Goal: Information Seeking & Learning: Learn about a topic

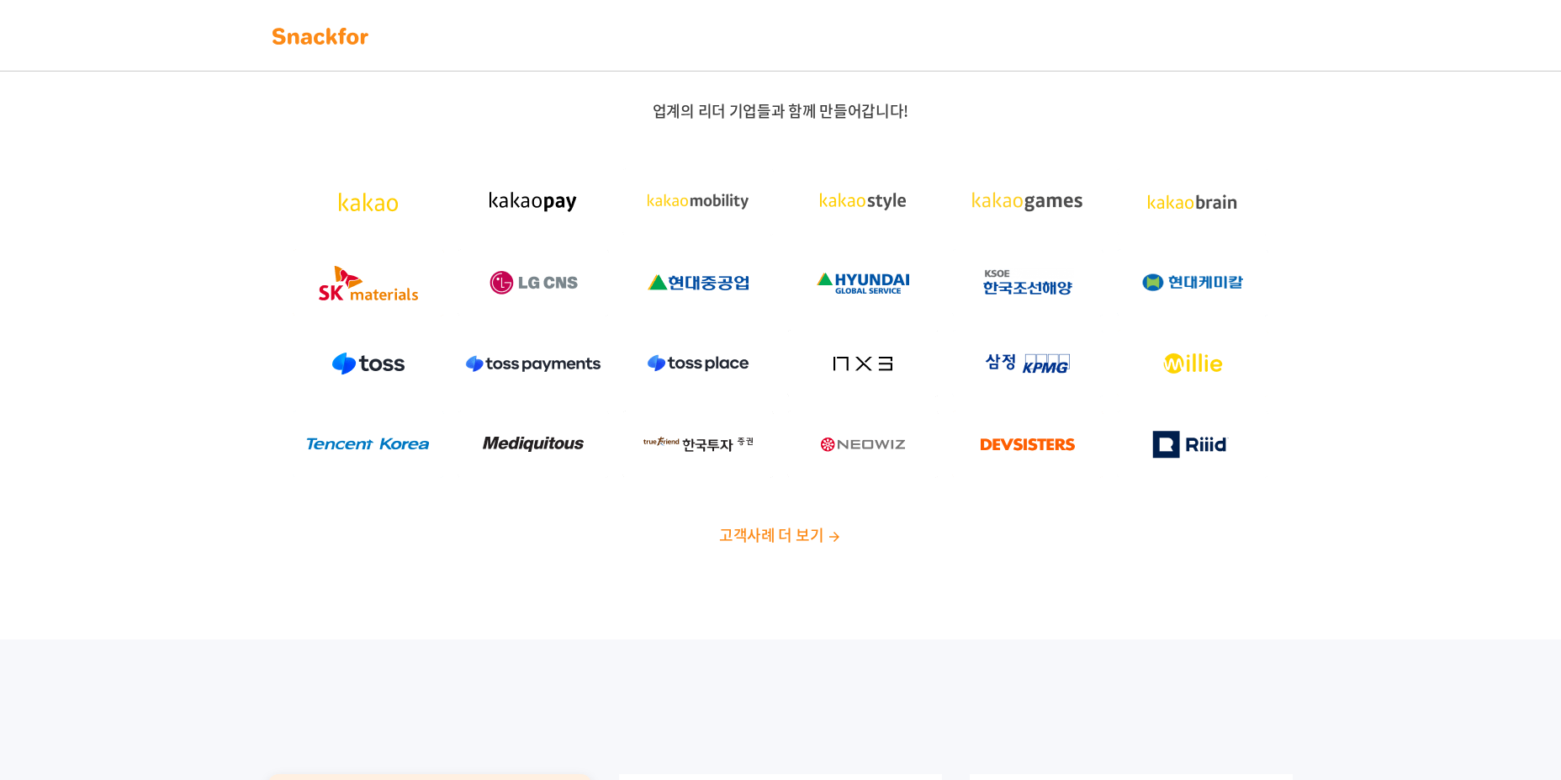
click at [350, 38] on img at bounding box center [321, 36] width 106 height 27
click at [779, 112] on span "업계의 리더 기업들과 함께 만들어갑니다!" at bounding box center [781, 110] width 256 height 23
click at [769, 543] on span "고객사례 더 보기" at bounding box center [771, 534] width 104 height 23
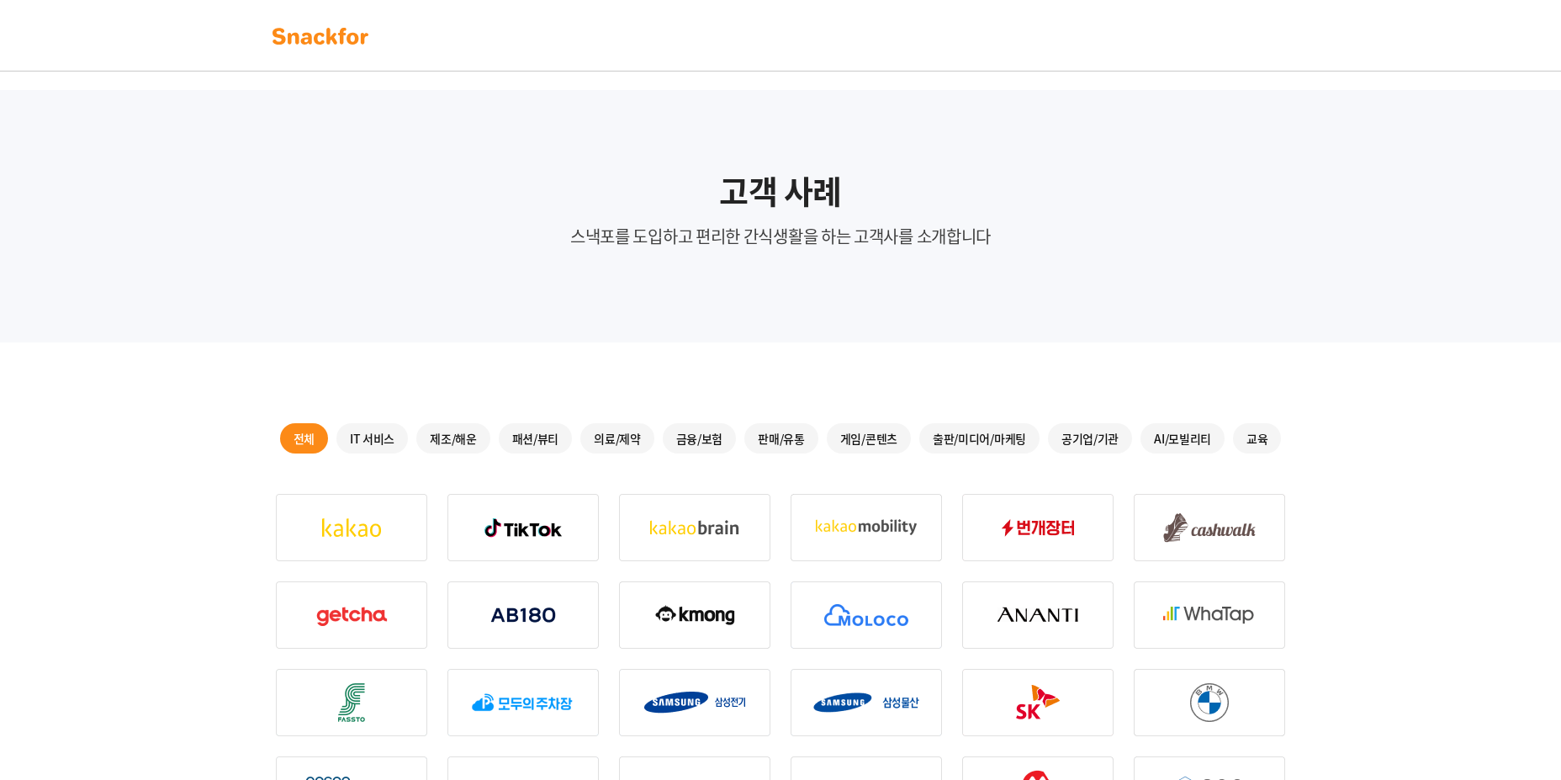
scroll to position [84, 0]
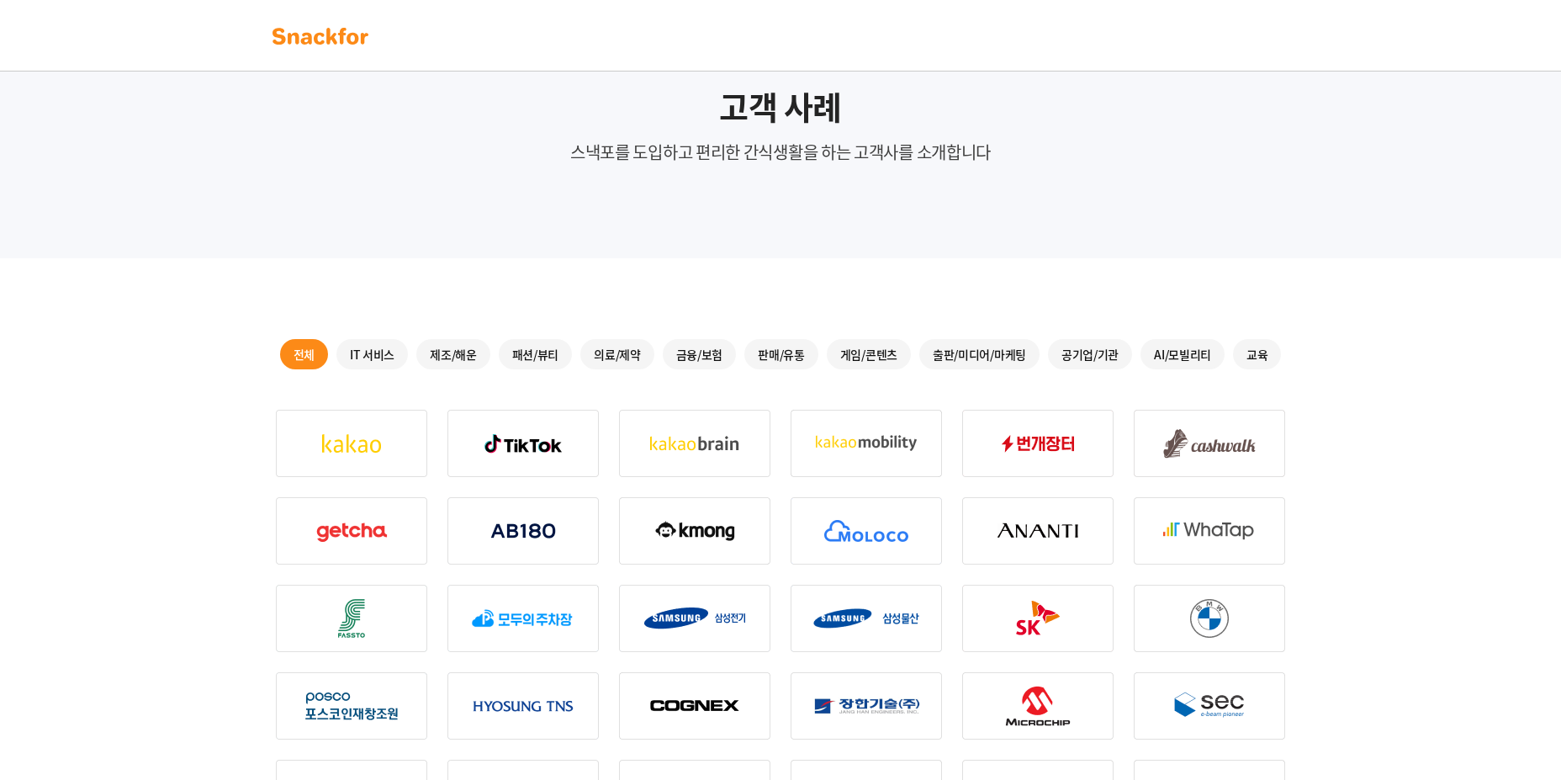
click at [372, 350] on div "IT 서비스" at bounding box center [372, 354] width 72 height 30
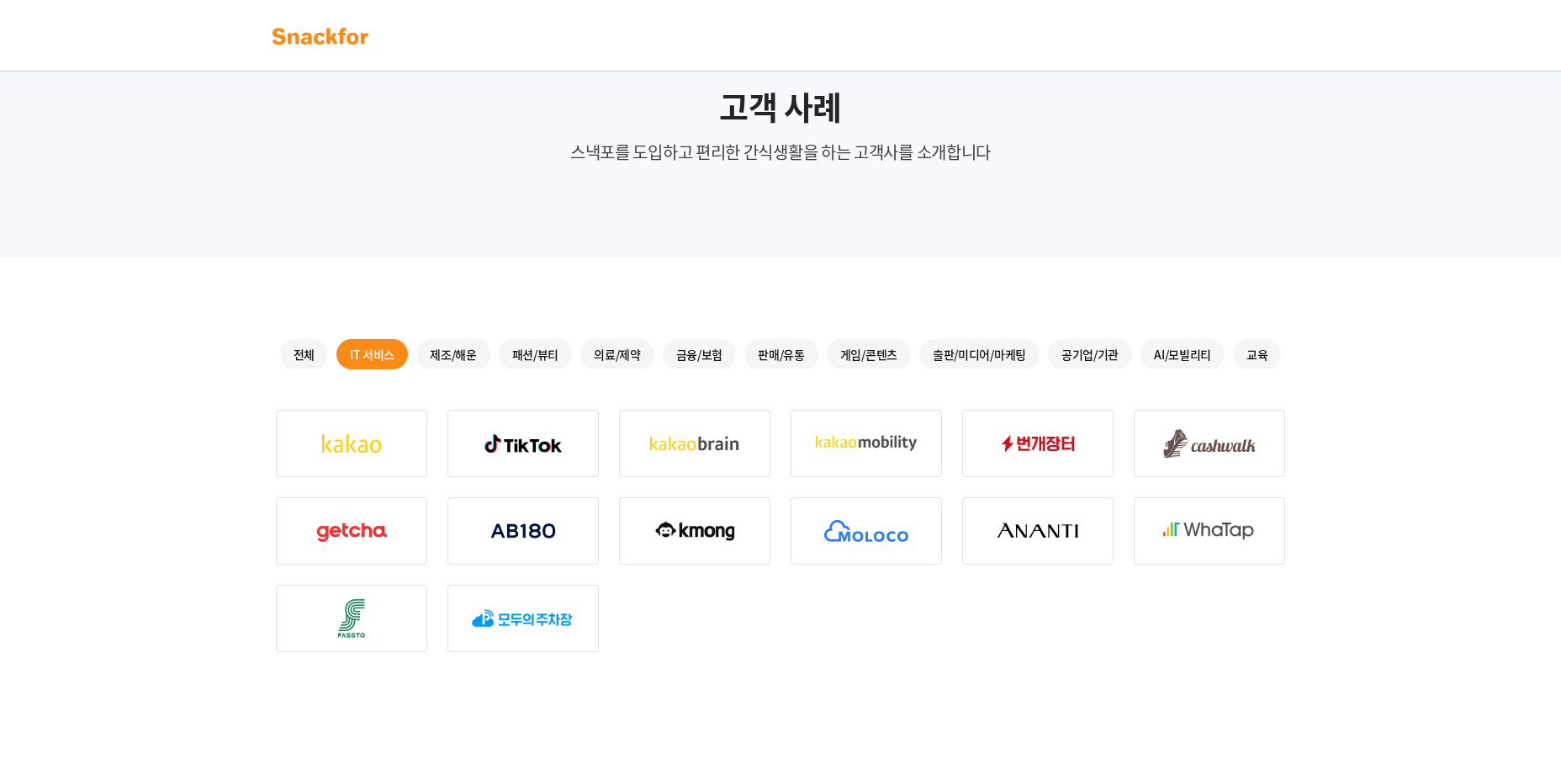
click at [1100, 347] on div "공기업/기관" at bounding box center [1090, 354] width 84 height 30
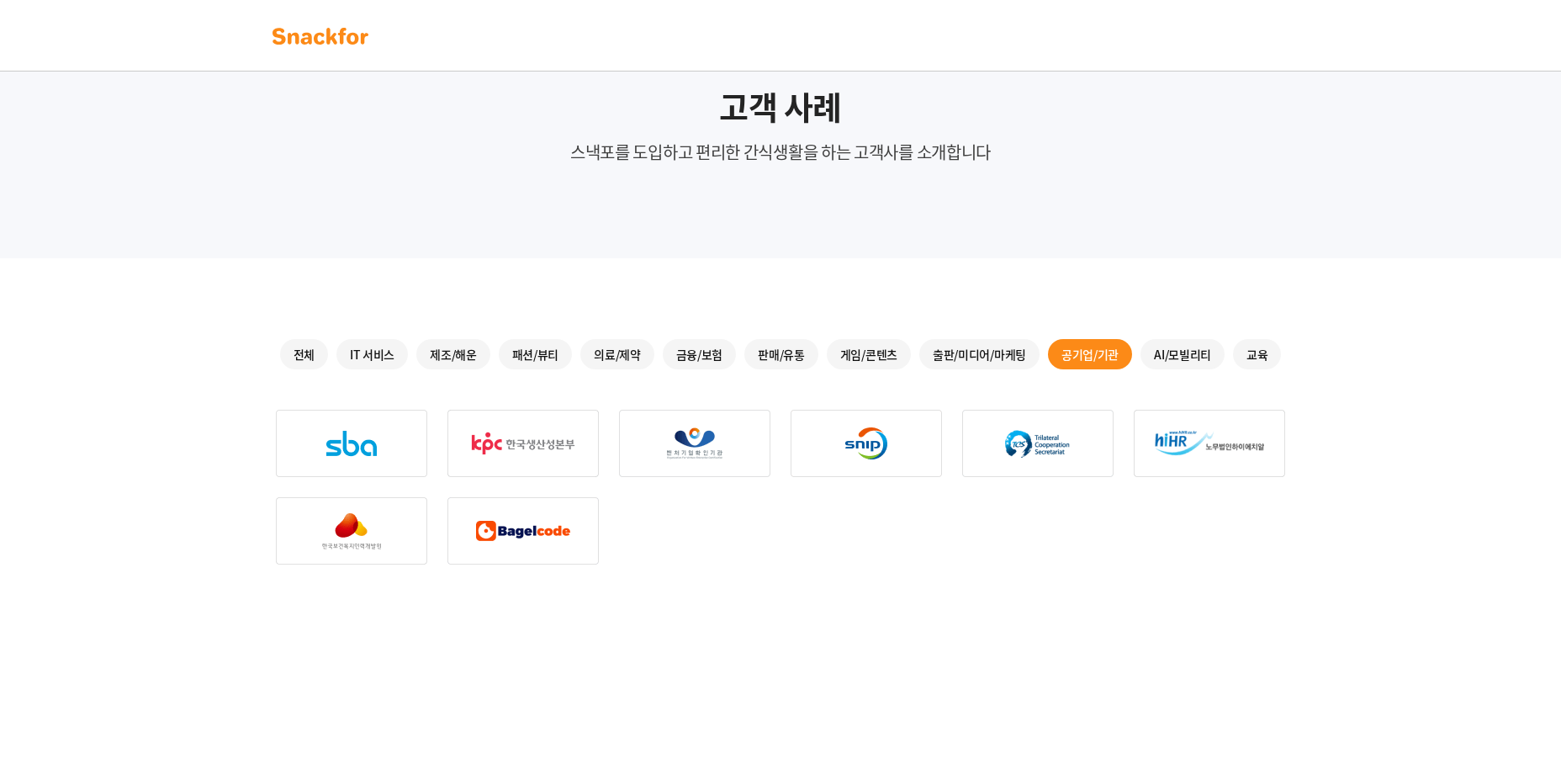
click at [379, 352] on div "IT 서비스" at bounding box center [372, 354] width 72 height 30
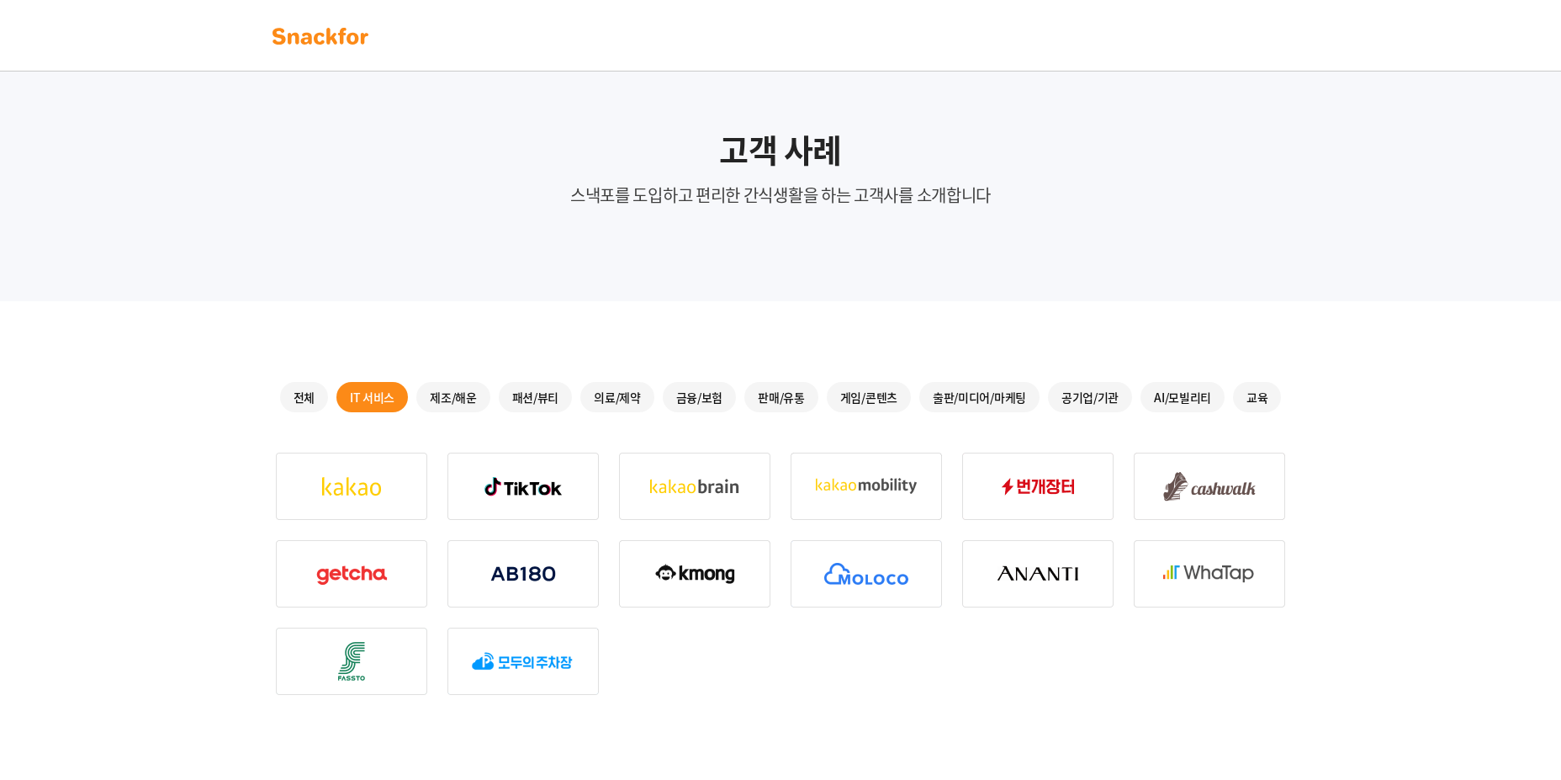
scroll to position [0, 0]
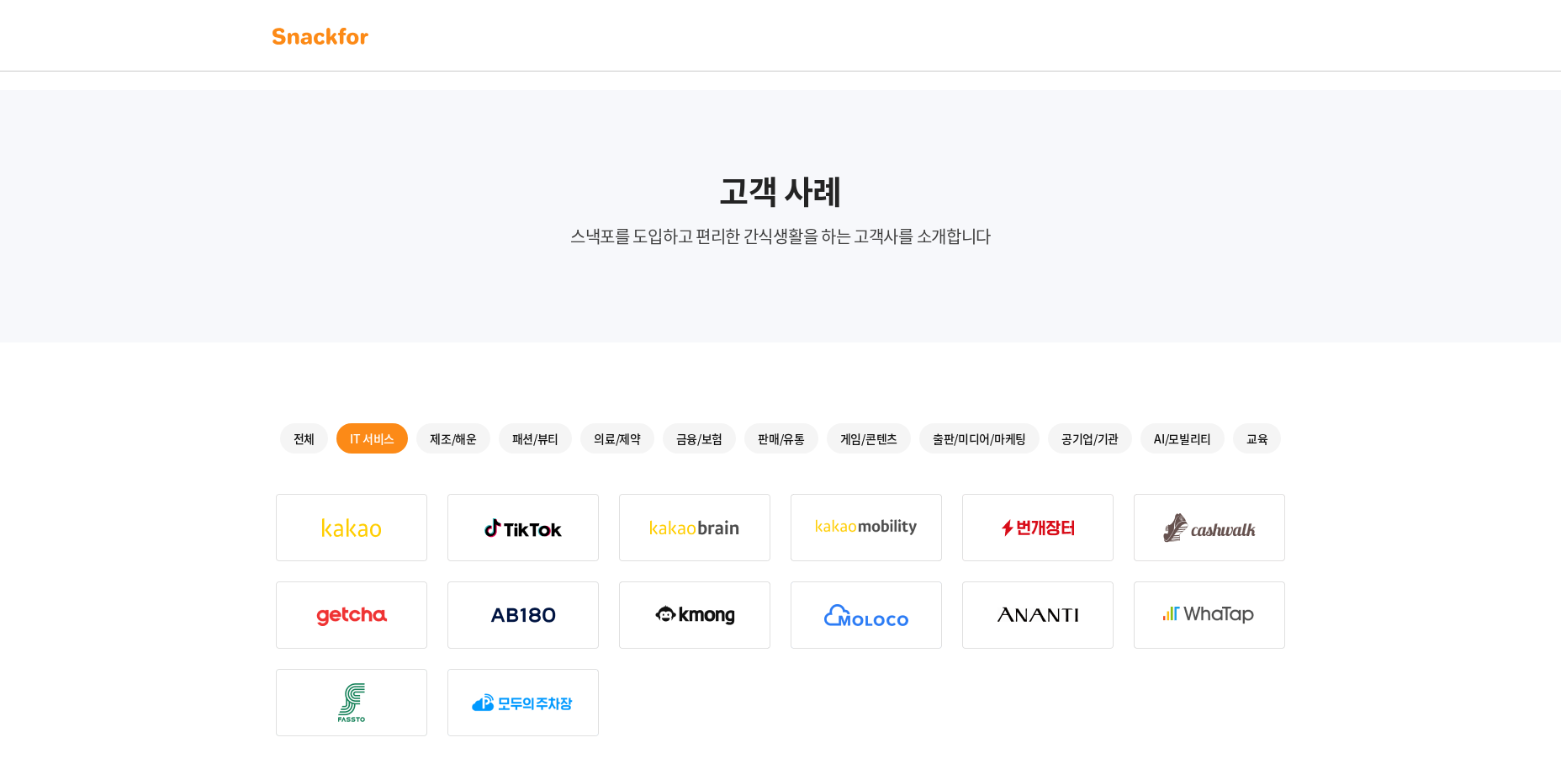
drag, startPoint x: 340, startPoint y: 33, endPoint x: 353, endPoint y: 35, distance: 13.7
click at [342, 33] on img at bounding box center [321, 36] width 106 height 27
